Goal: Find specific page/section: Find specific page/section

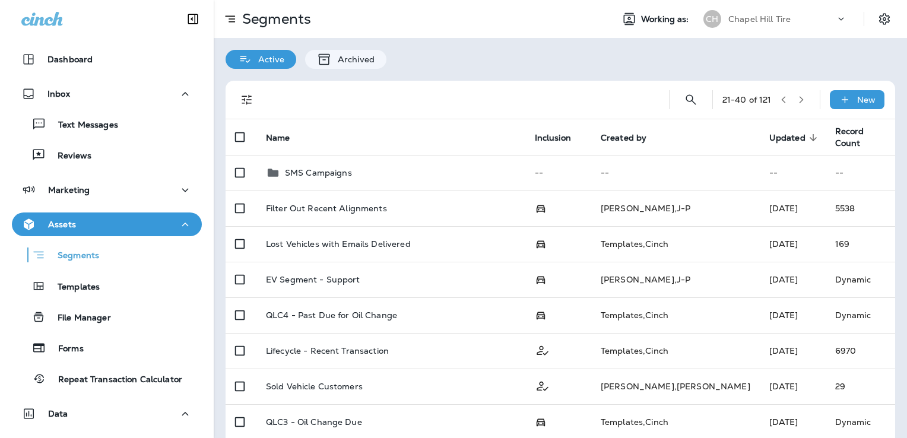
scroll to position [37, 0]
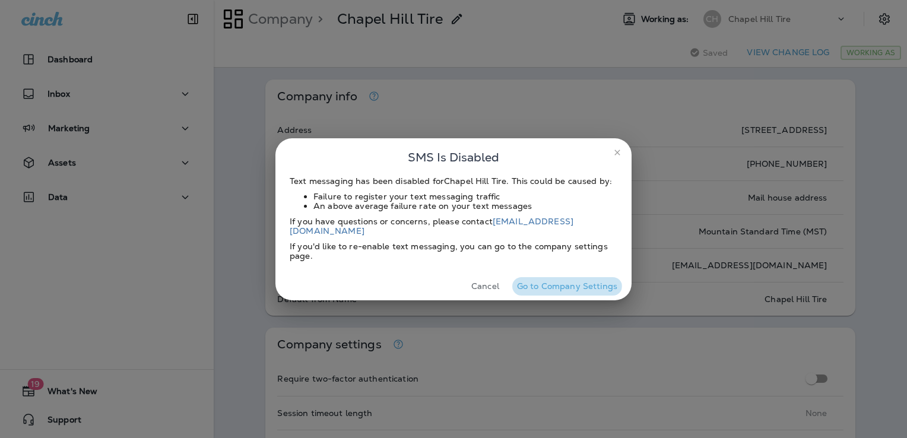
click at [556, 278] on button "Go to Company Settings" at bounding box center [567, 286] width 110 height 18
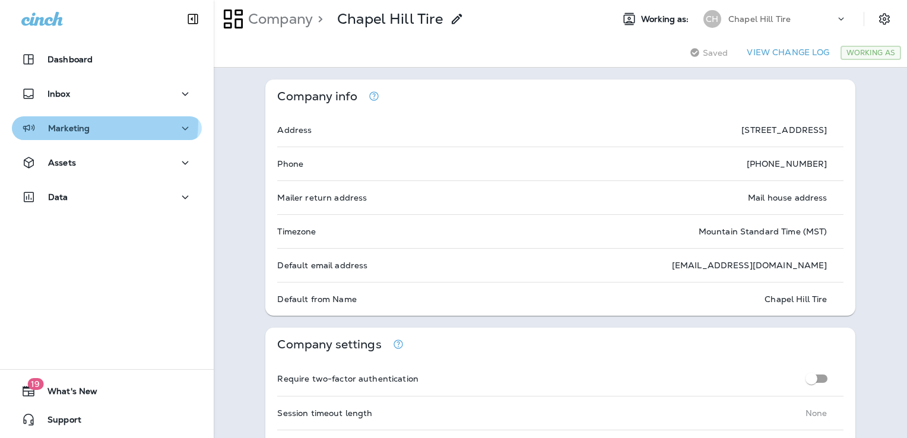
click at [96, 123] on div "Marketing" at bounding box center [106, 128] width 171 height 15
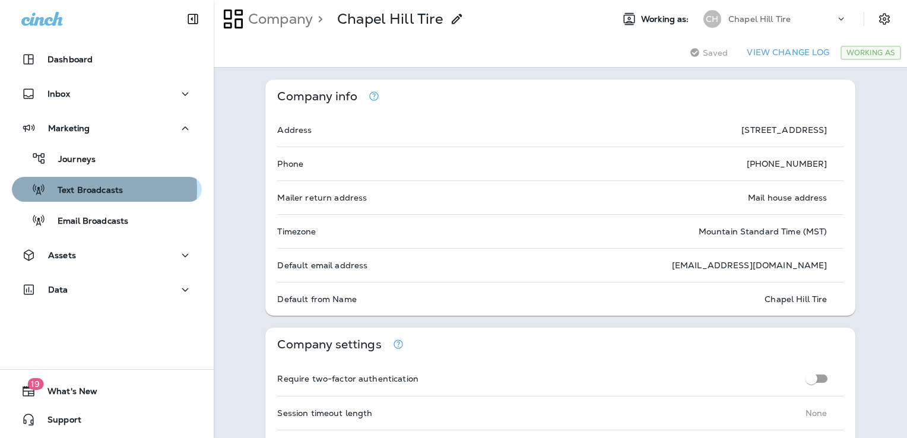
click at [77, 190] on p "Text Broadcasts" at bounding box center [84, 190] width 77 height 11
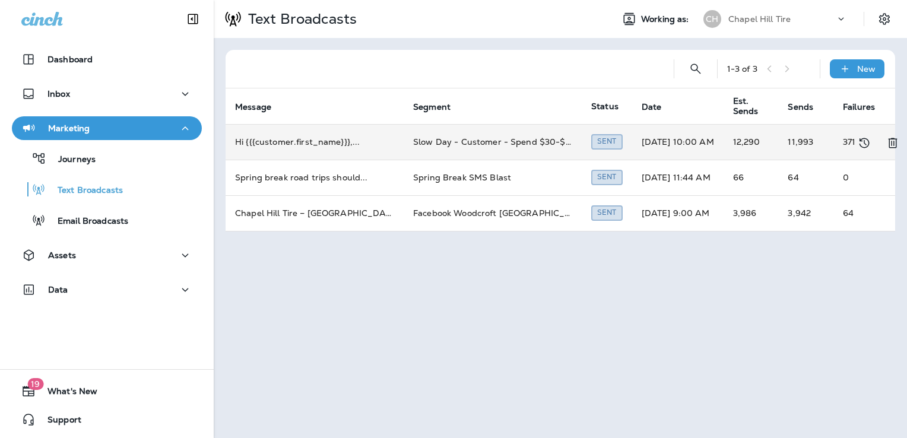
click at [494, 141] on td "Slow Day - Customer - Spend $30-$100 last return between 90-730 days" at bounding box center [493, 142] width 178 height 36
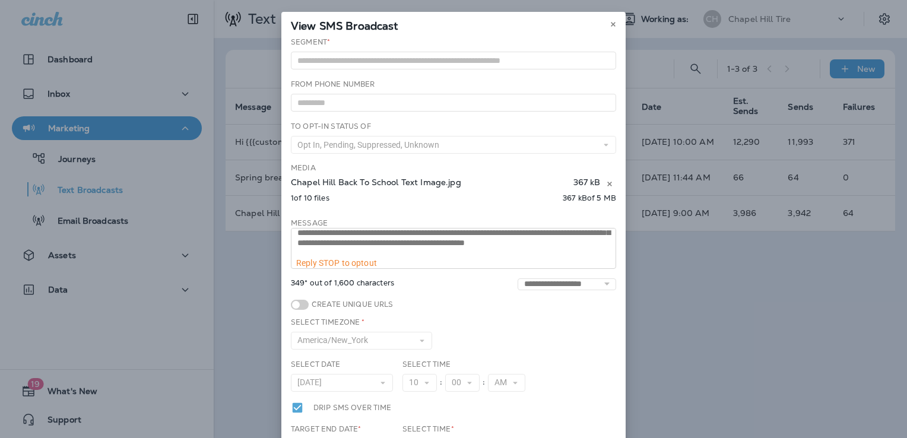
scroll to position [16, 0]
click at [751, 300] on div "**********" at bounding box center [453, 219] width 907 height 438
click at [610, 23] on icon at bounding box center [613, 24] width 7 height 7
